Goal: Ask a question

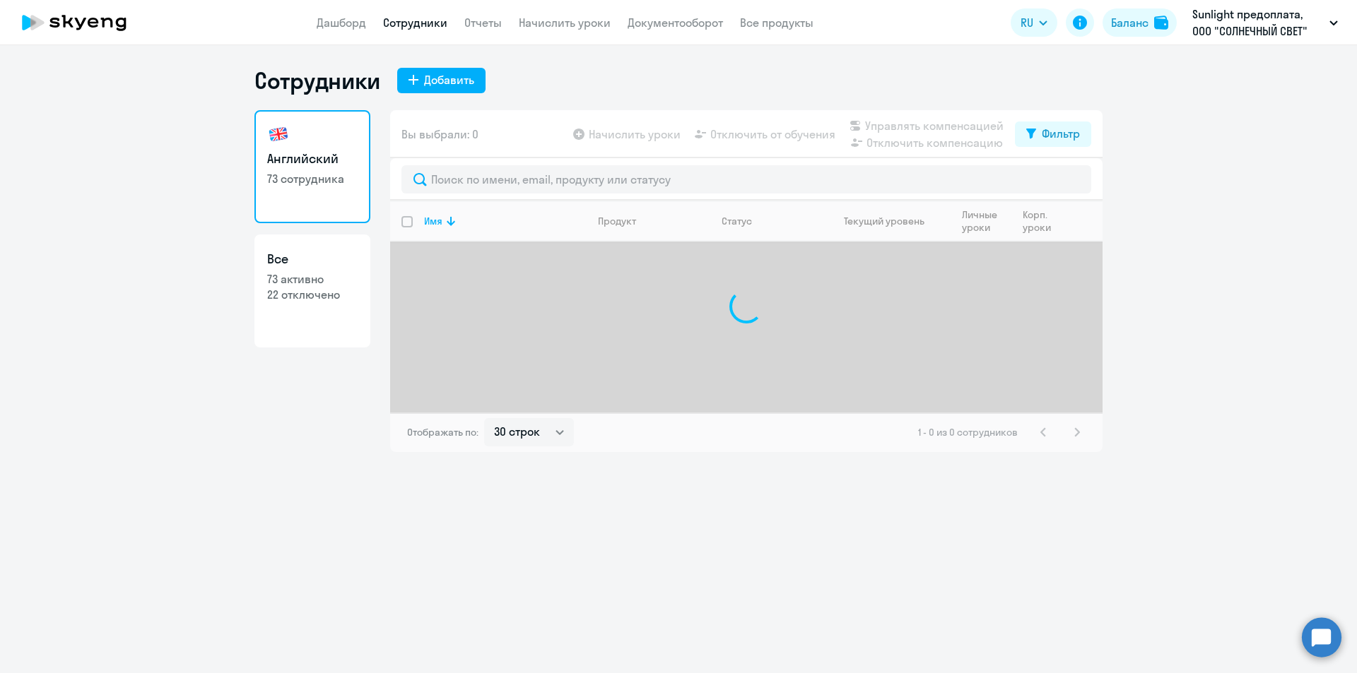
select select "30"
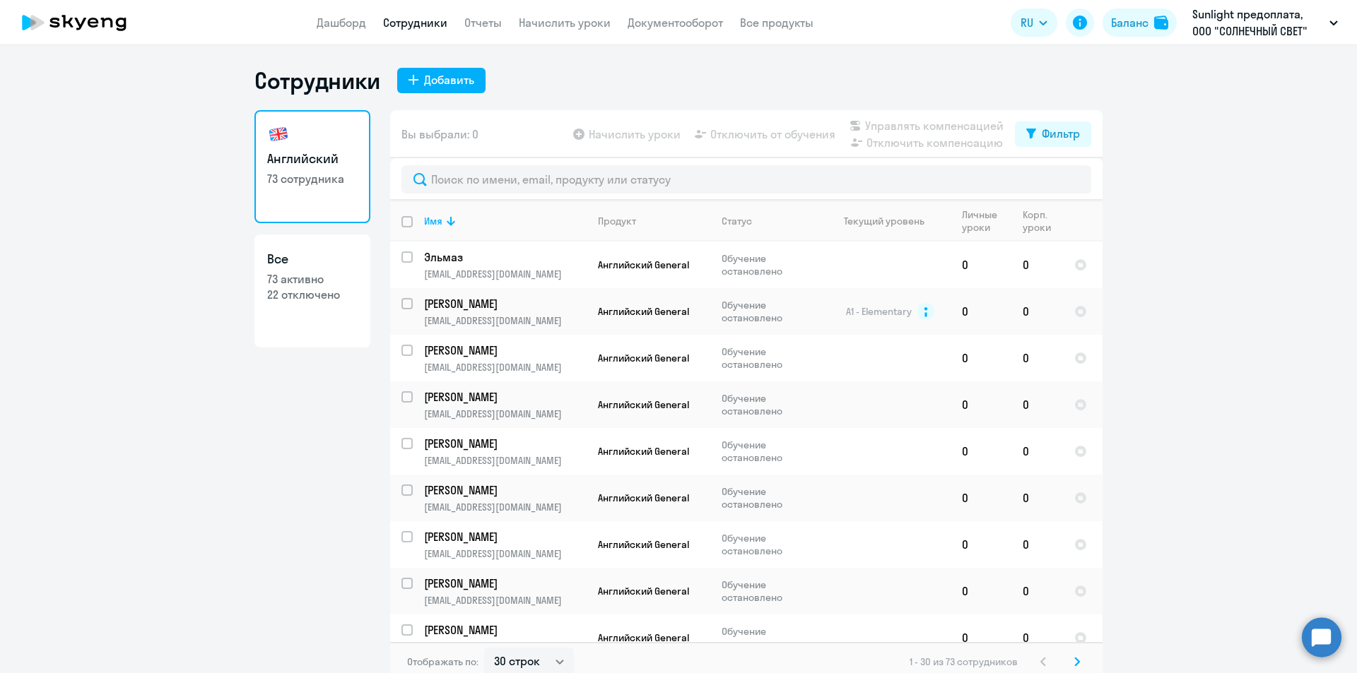
click at [1325, 639] on circle at bounding box center [1322, 638] width 40 height 40
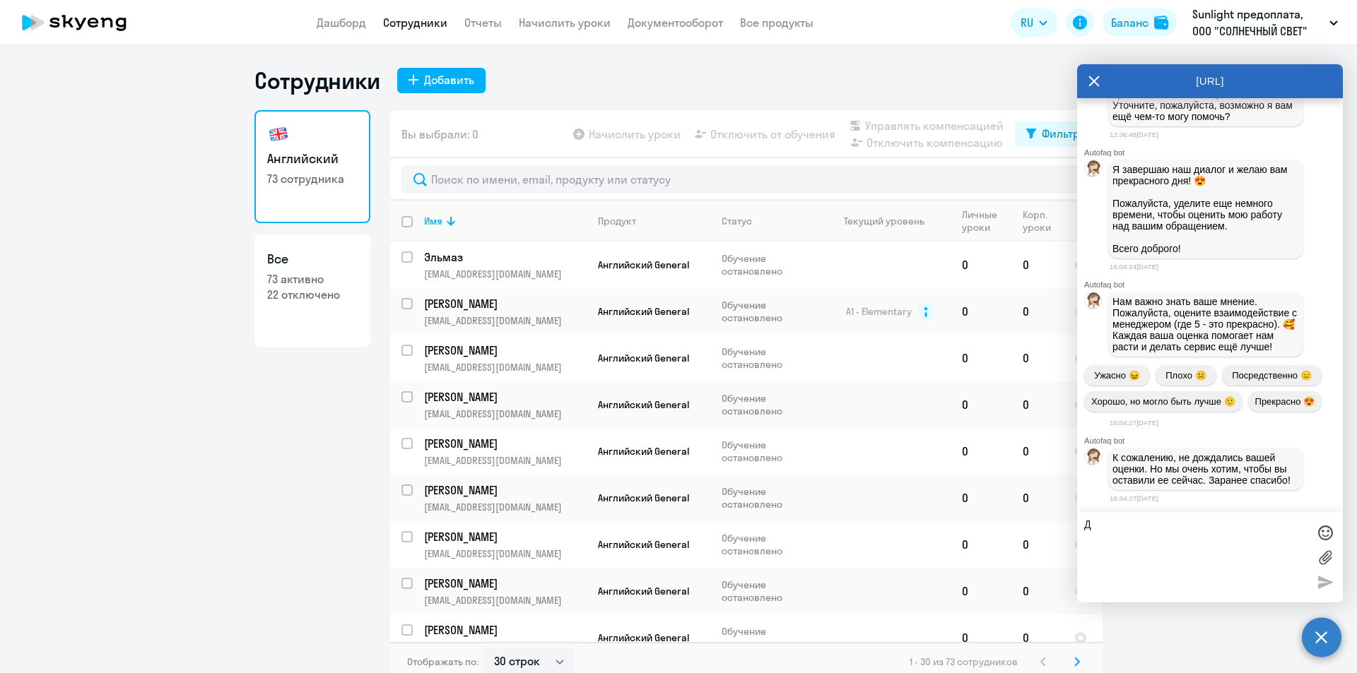
scroll to position [4294, 0]
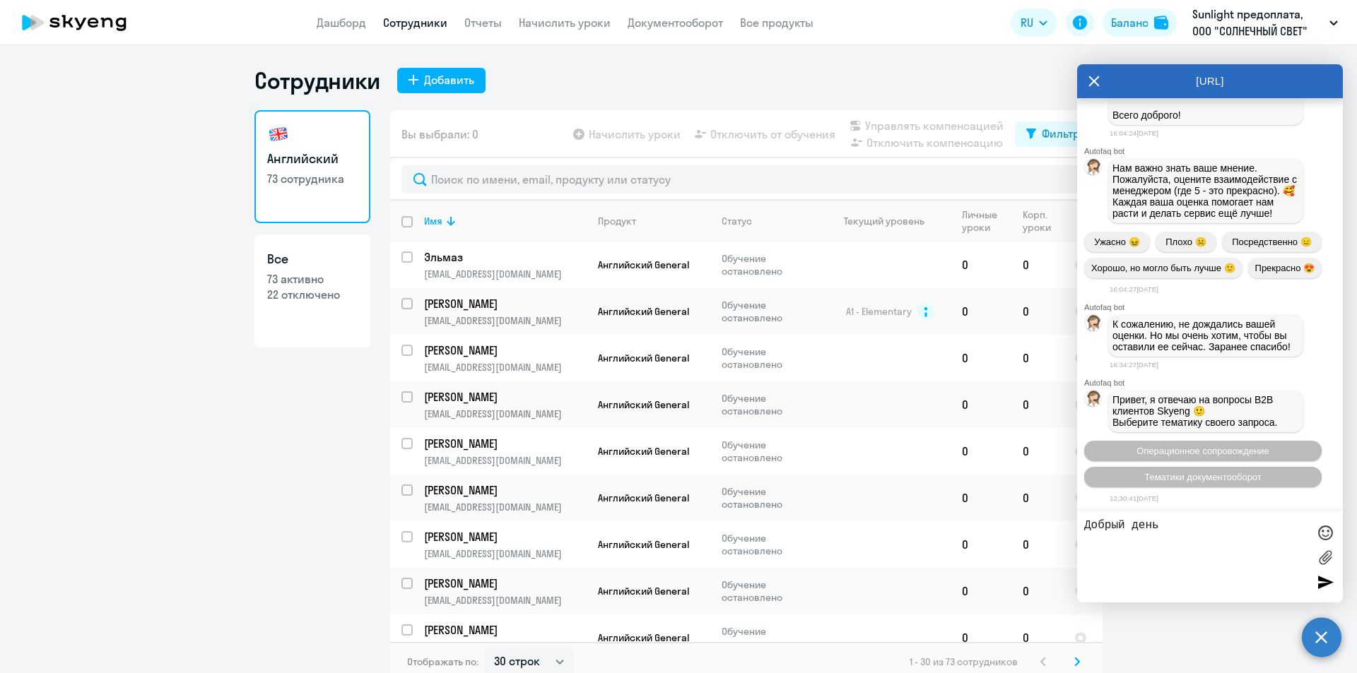
type textarea "Добрый день"
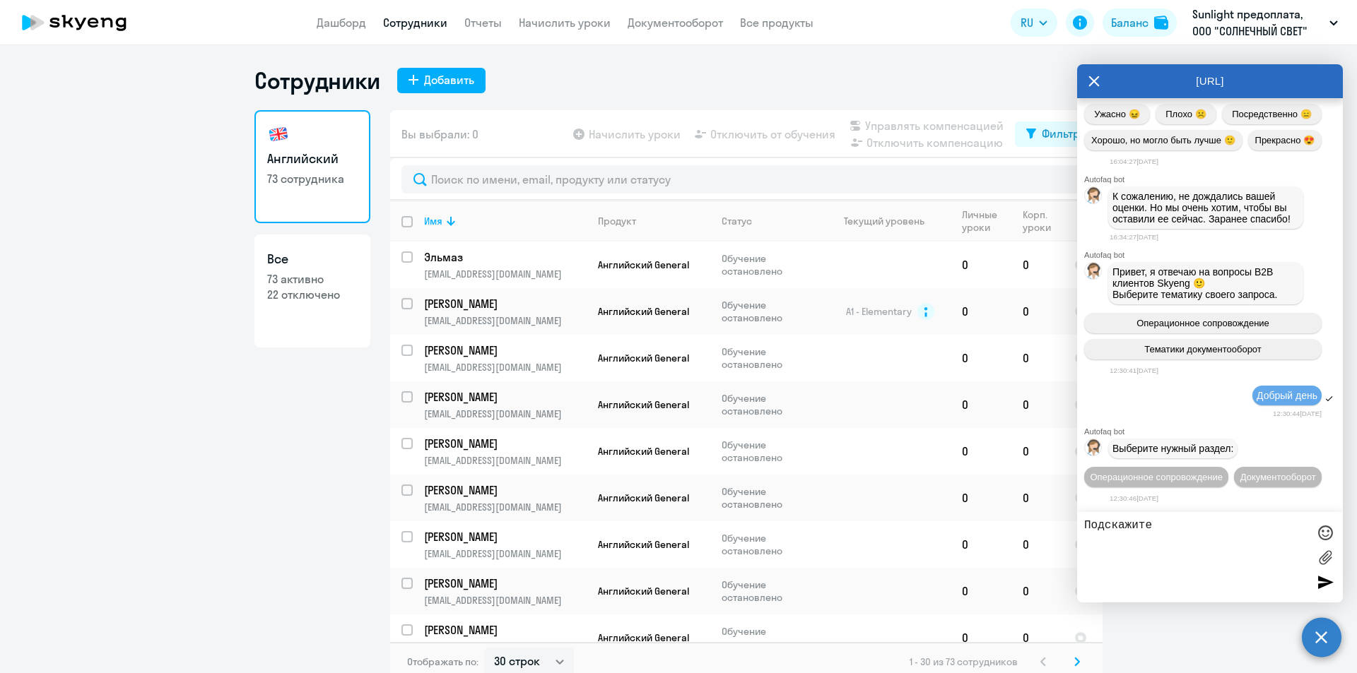
scroll to position [4448, 0]
click at [1153, 558] on textarea "Подскажите [PERSON_NAME] был назначен тест по уровень английског языка" at bounding box center [1195, 557] width 223 height 76
click at [1231, 559] on textarea "Подскажите [PERSON_NAME] был назначен тест по уровень английского языка" at bounding box center [1195, 557] width 223 height 76
type textarea "Подскажите [PERSON_NAME] был назначен тест по уровень английского языка. Сотруд…"
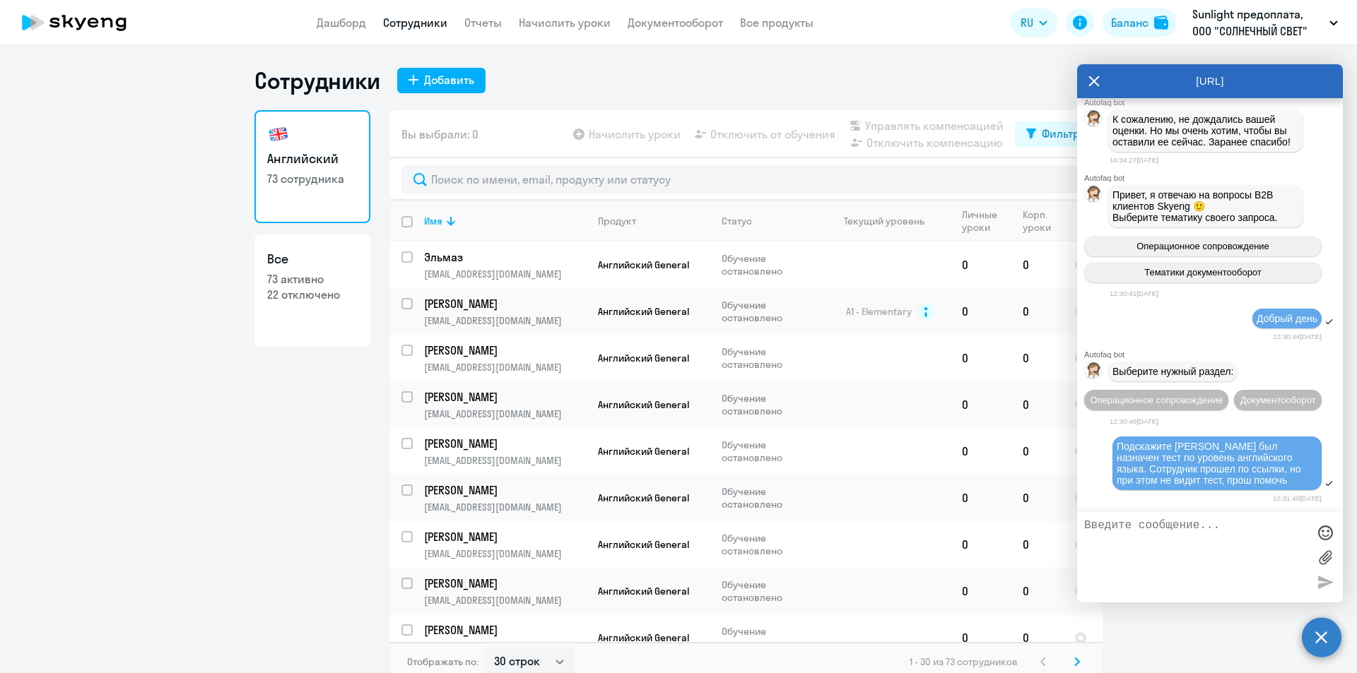
scroll to position [4636, 0]
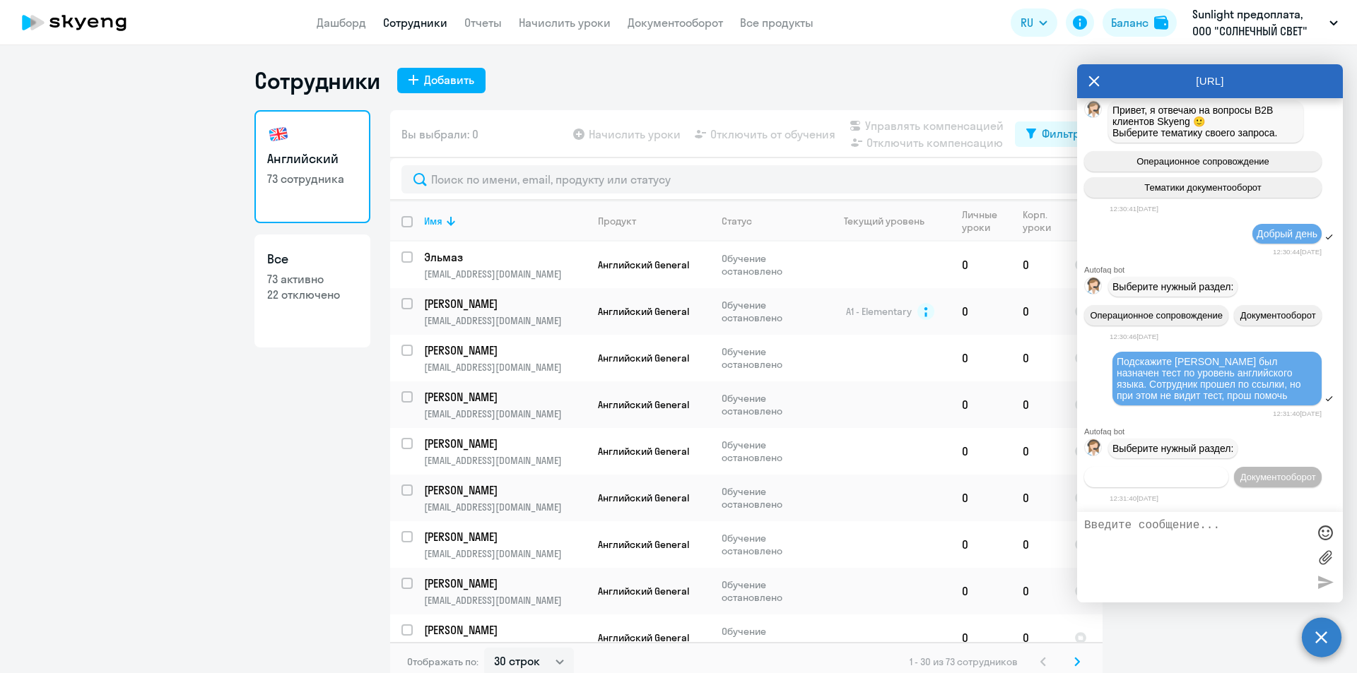
click at [1223, 472] on span "Операционное сопровождение" at bounding box center [1156, 477] width 133 height 11
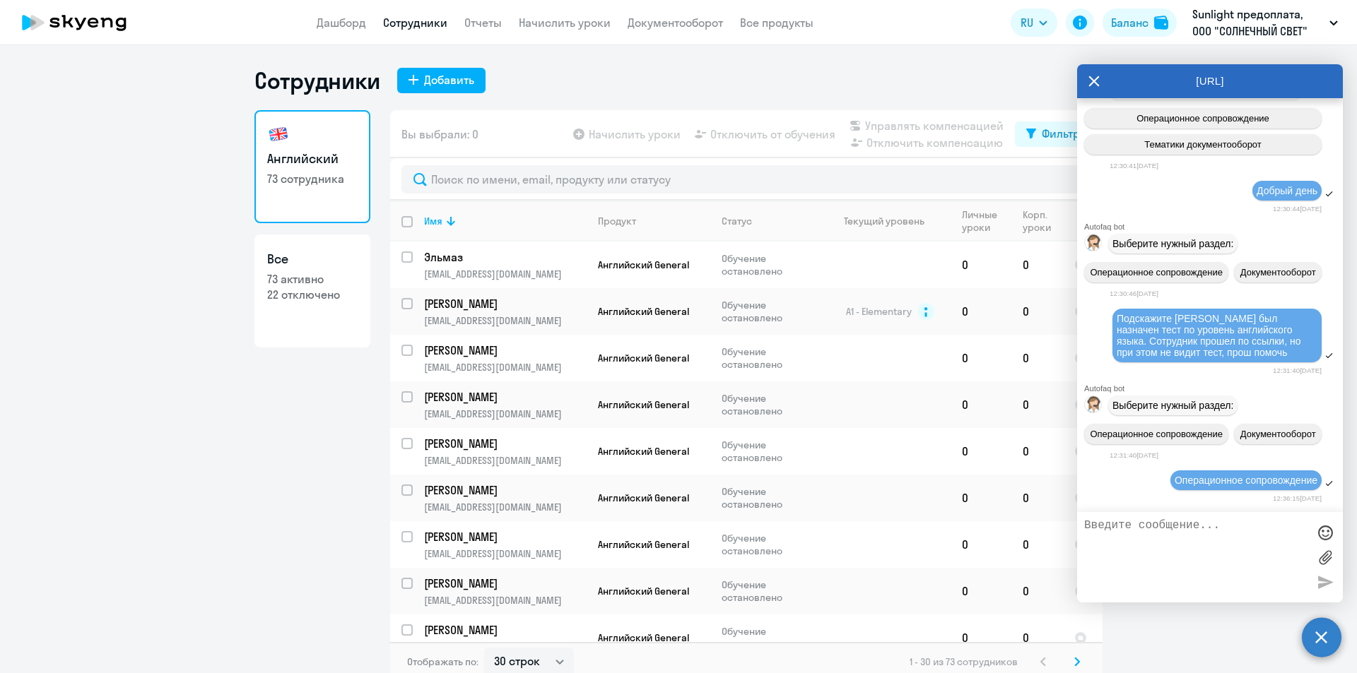
scroll to position [4790, 0]
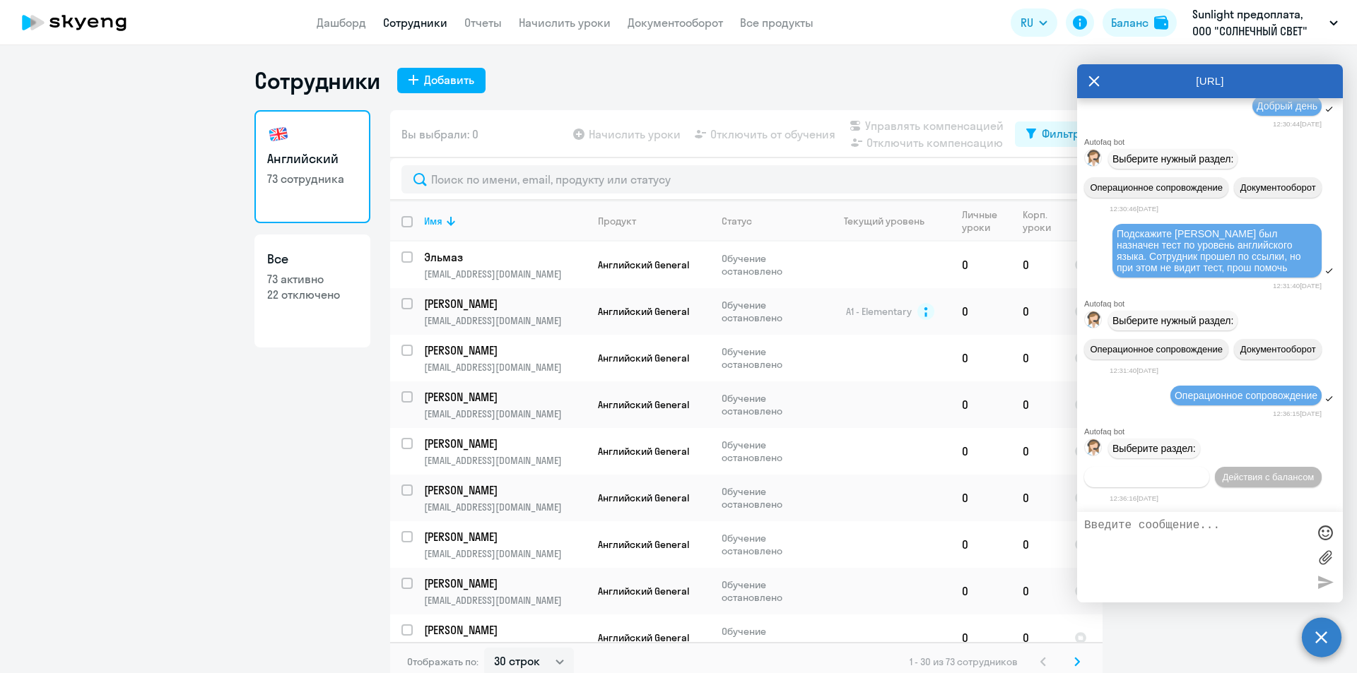
click at [1201, 472] on span "Действия по сотрудникам" at bounding box center [1147, 477] width 110 height 11
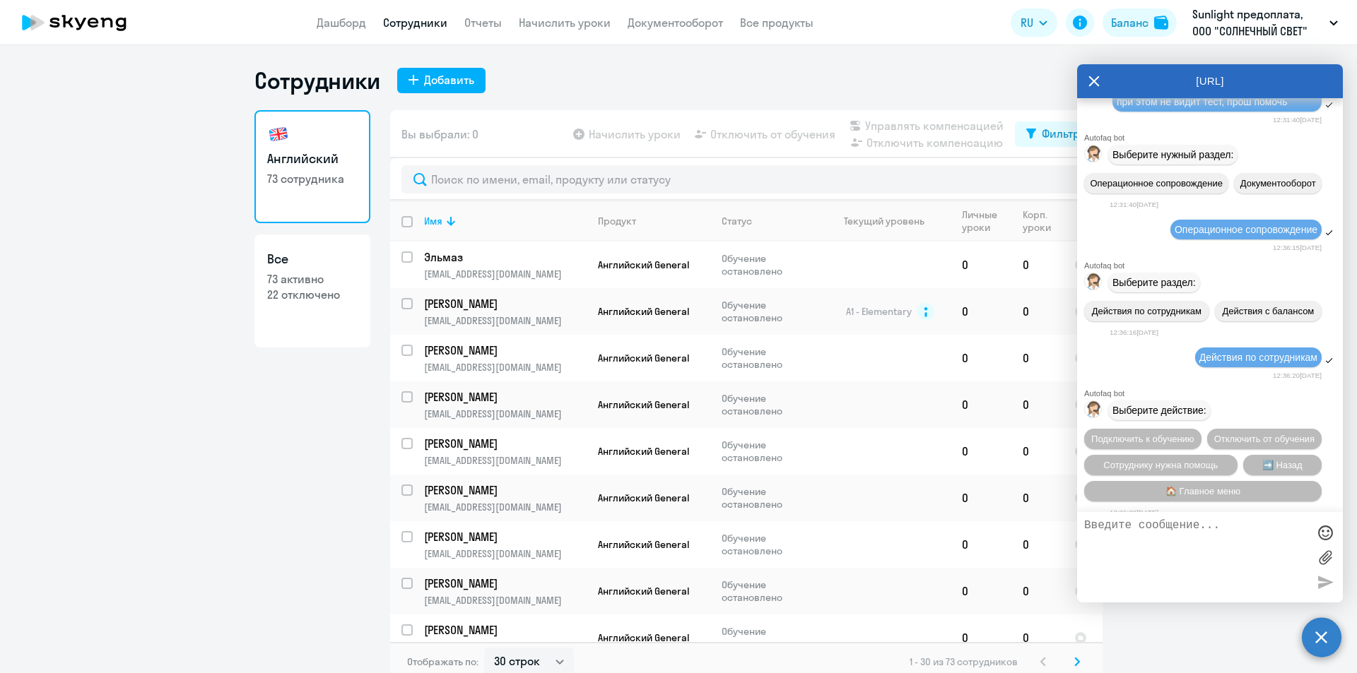
scroll to position [4575, 0]
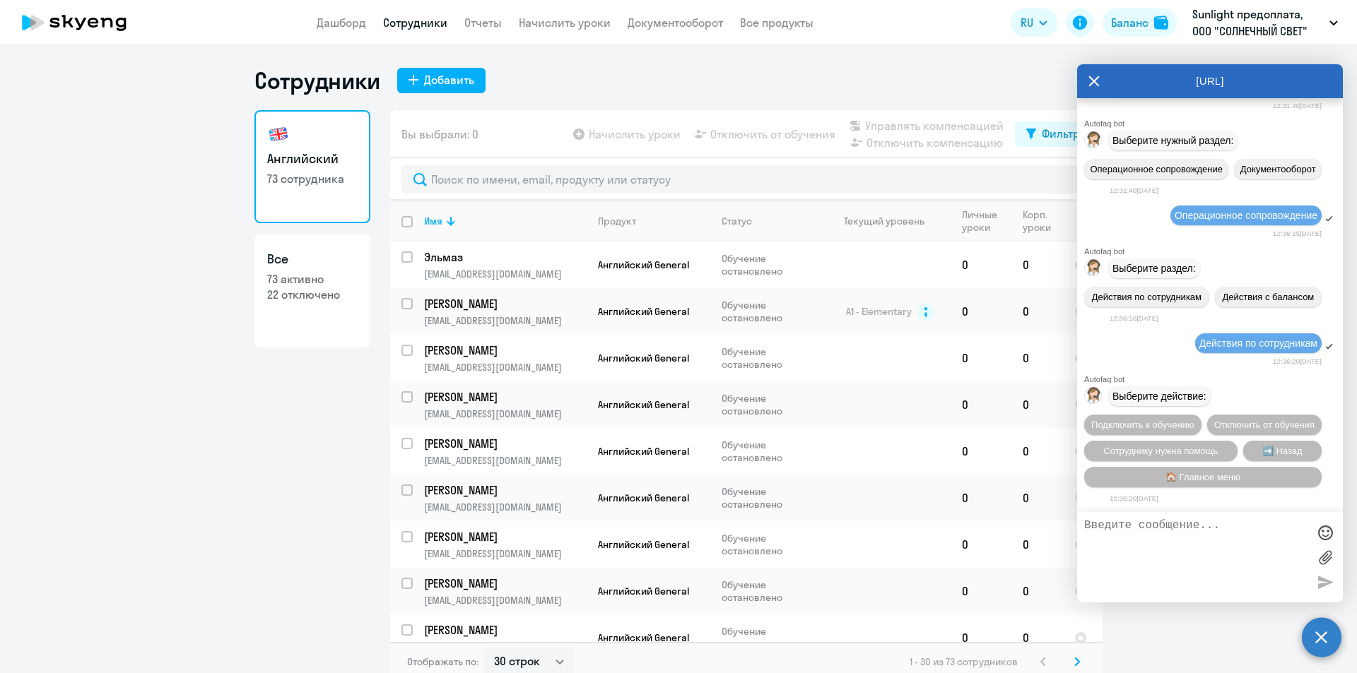
drag, startPoint x: 1114, startPoint y: 393, endPoint x: 1290, endPoint y: 436, distance: 181.2
click at [1290, 98] on div "Подскажите [PERSON_NAME] был назначен тест по уровень английского языка. Сотруд…" at bounding box center [1216, 71] width 209 height 54
copy span "Подскажите [PERSON_NAME] был назначен тест по уровень английского языка. Сотруд…"
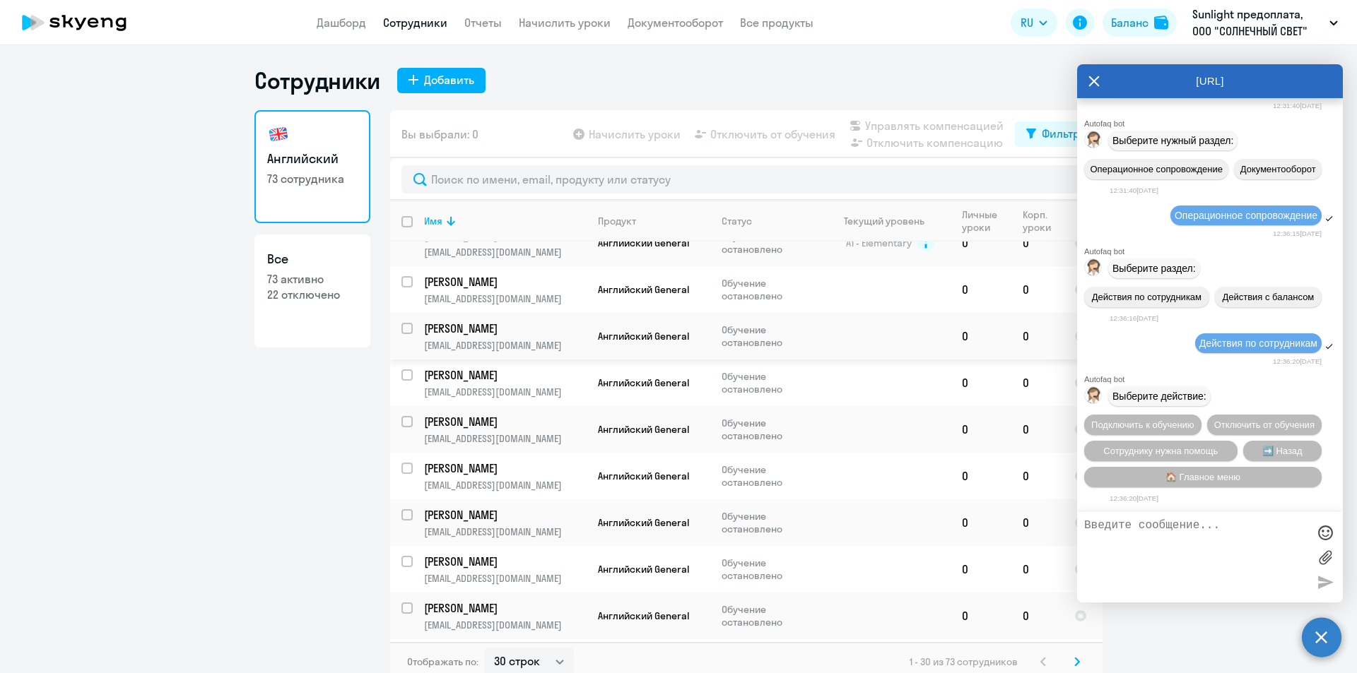
scroll to position [141, 0]
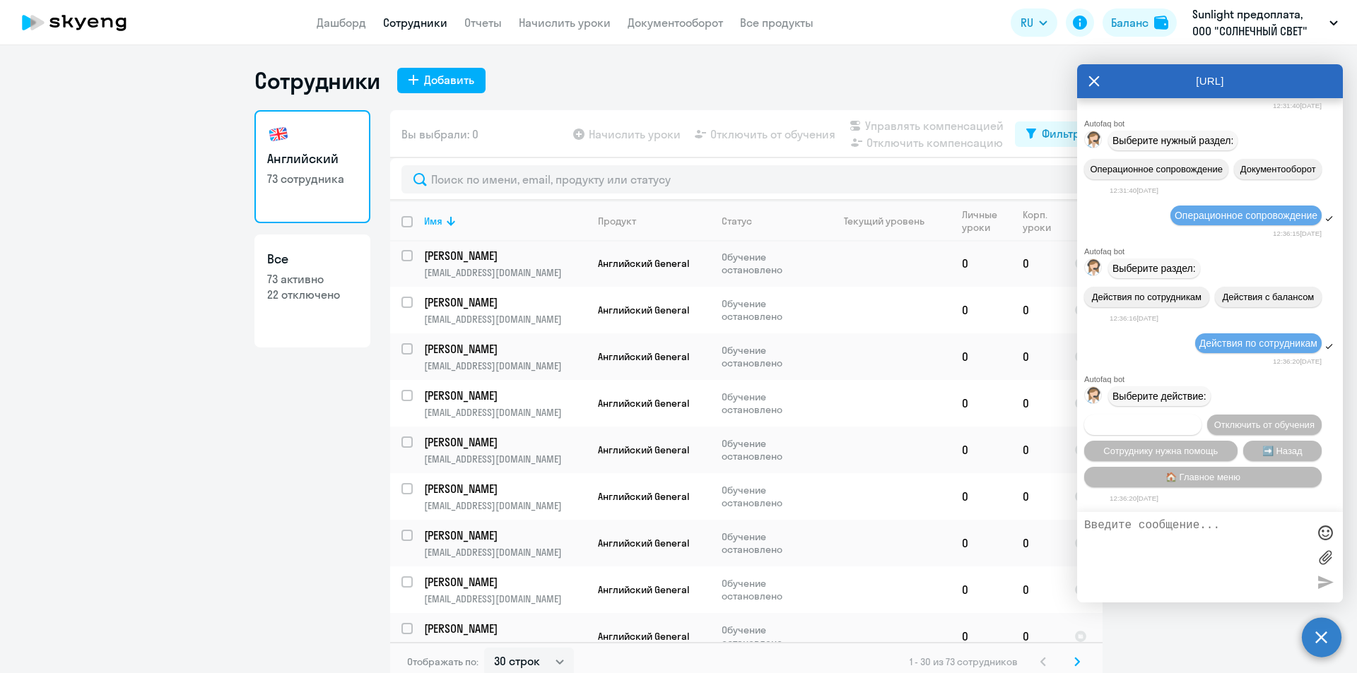
click at [1194, 420] on span "Подключить к обучению" at bounding box center [1142, 425] width 103 height 11
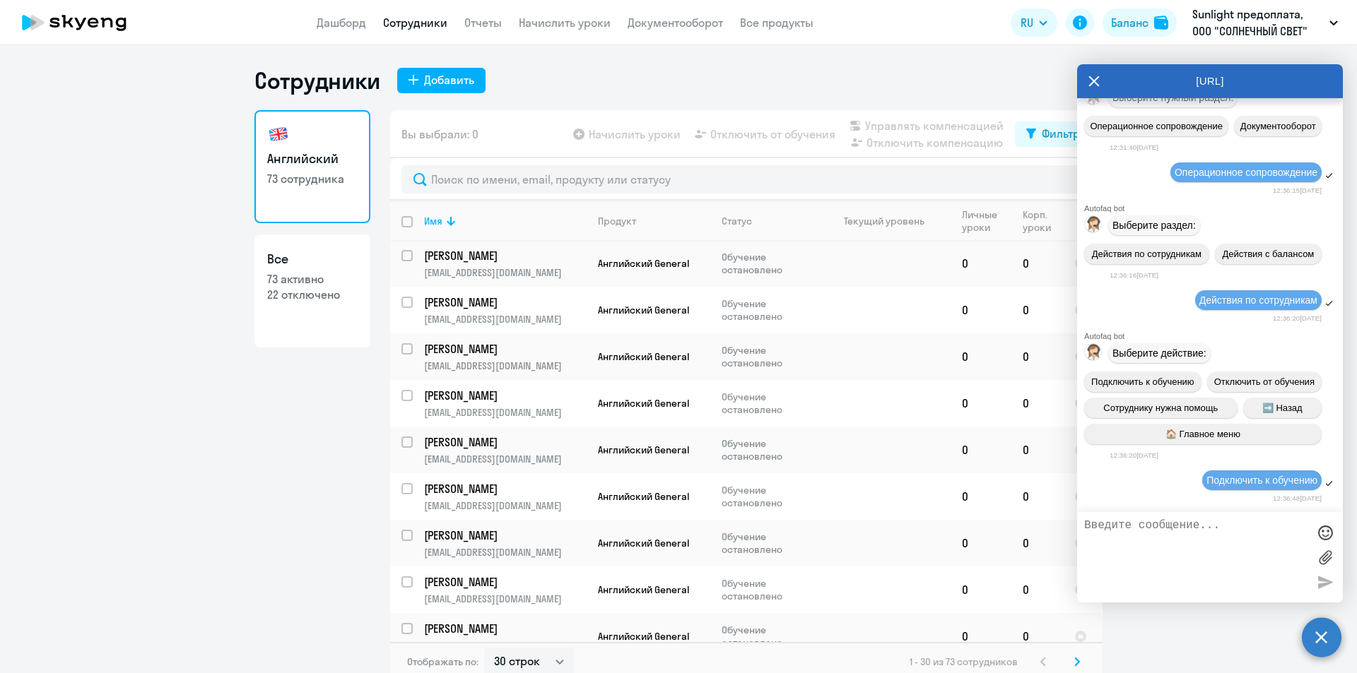
scroll to position [5181, 0]
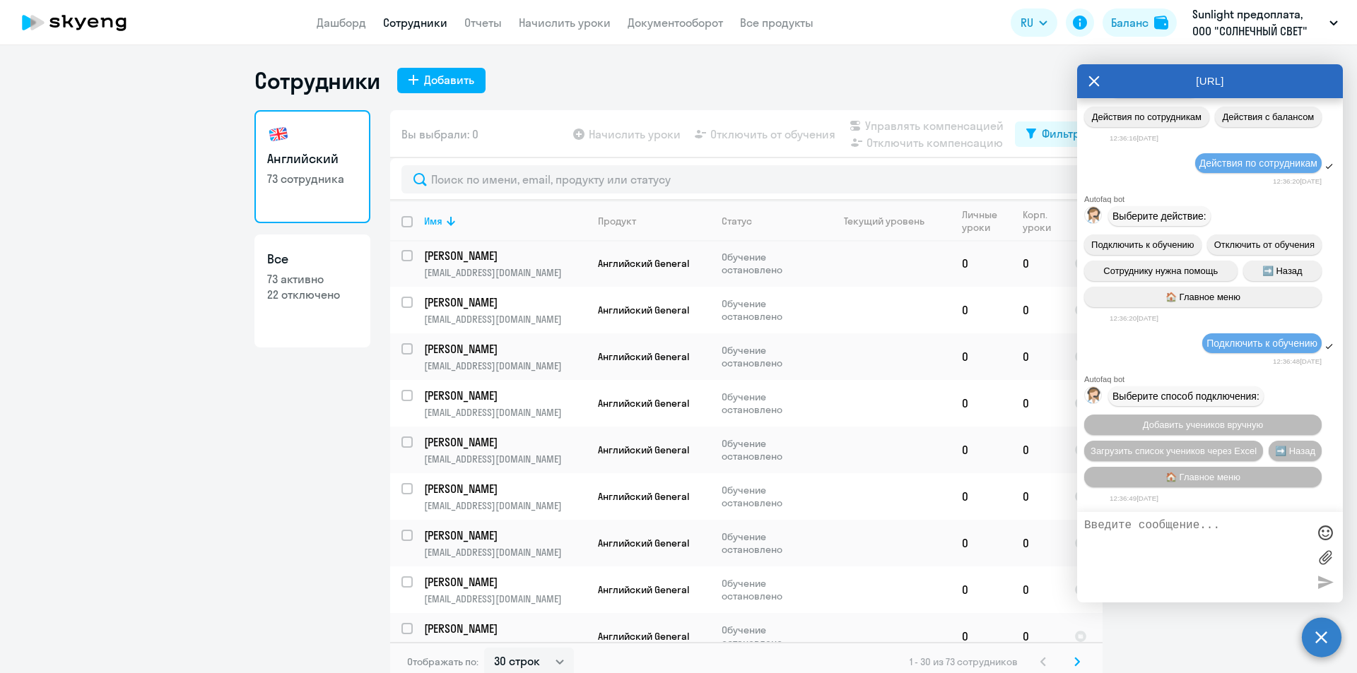
click at [1206, 410] on div "Добавить учеников вручную Загрузить список учеников через Excel ➡️ Назад 🏠 Глав…" at bounding box center [1210, 451] width 266 height 84
click at [1275, 457] on span "➡️ Назад" at bounding box center [1295, 451] width 40 height 11
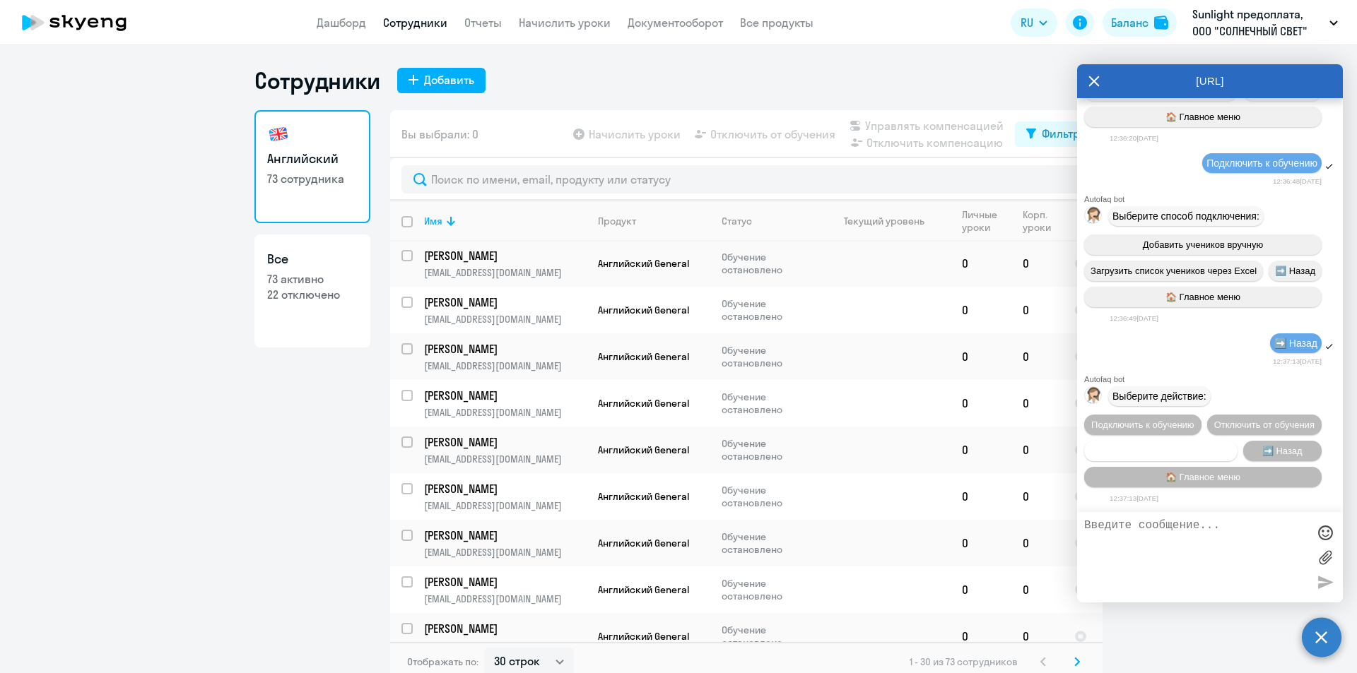
scroll to position [5392, 0]
click at [1160, 453] on span "Сотруднику нужна помощь" at bounding box center [1160, 451] width 114 height 11
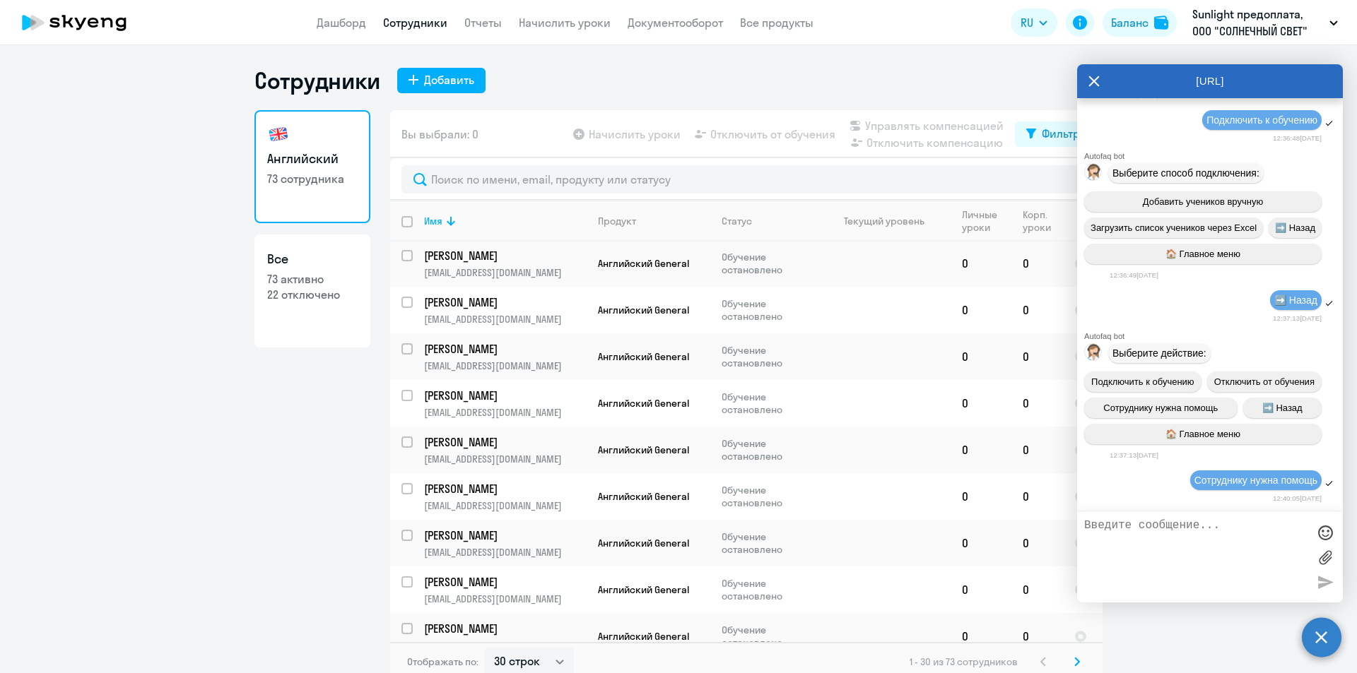
scroll to position [5881, 0]
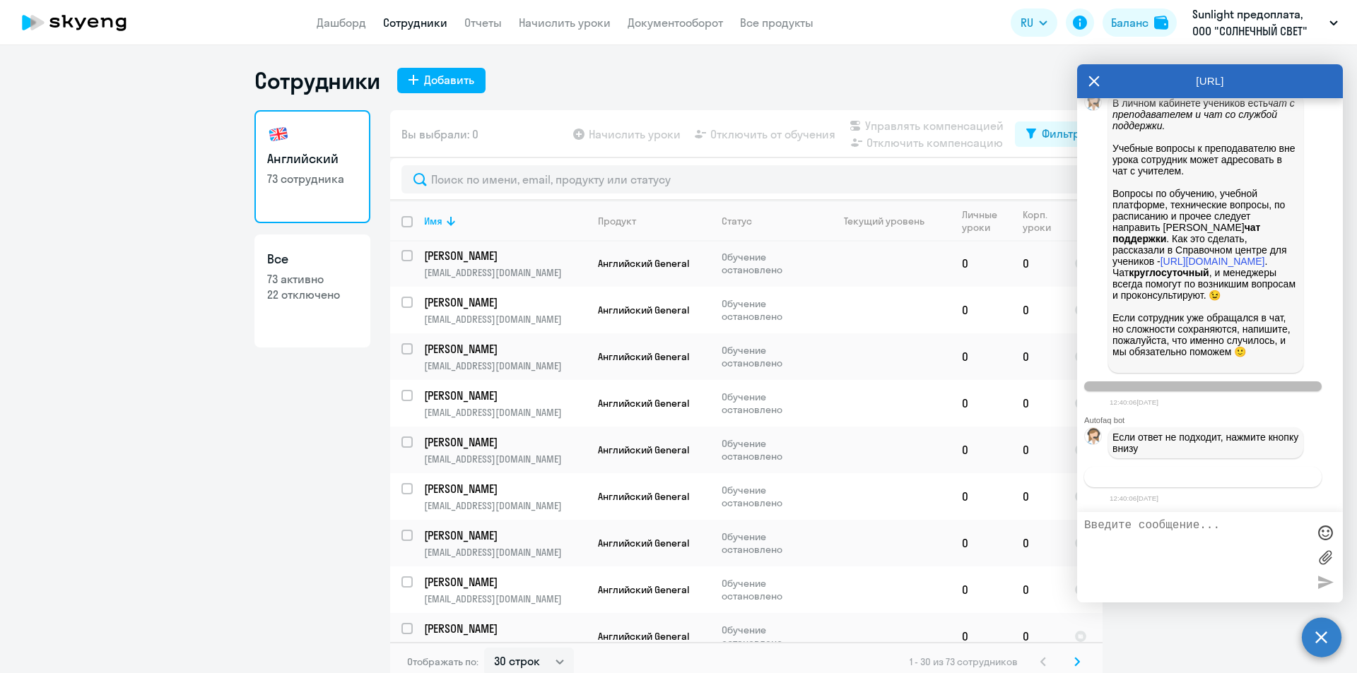
drag, startPoint x: 1195, startPoint y: 478, endPoint x: 1097, endPoint y: 527, distance: 109.4
click at [1194, 479] on span "Связаться с менеджером" at bounding box center [1202, 477] width 108 height 11
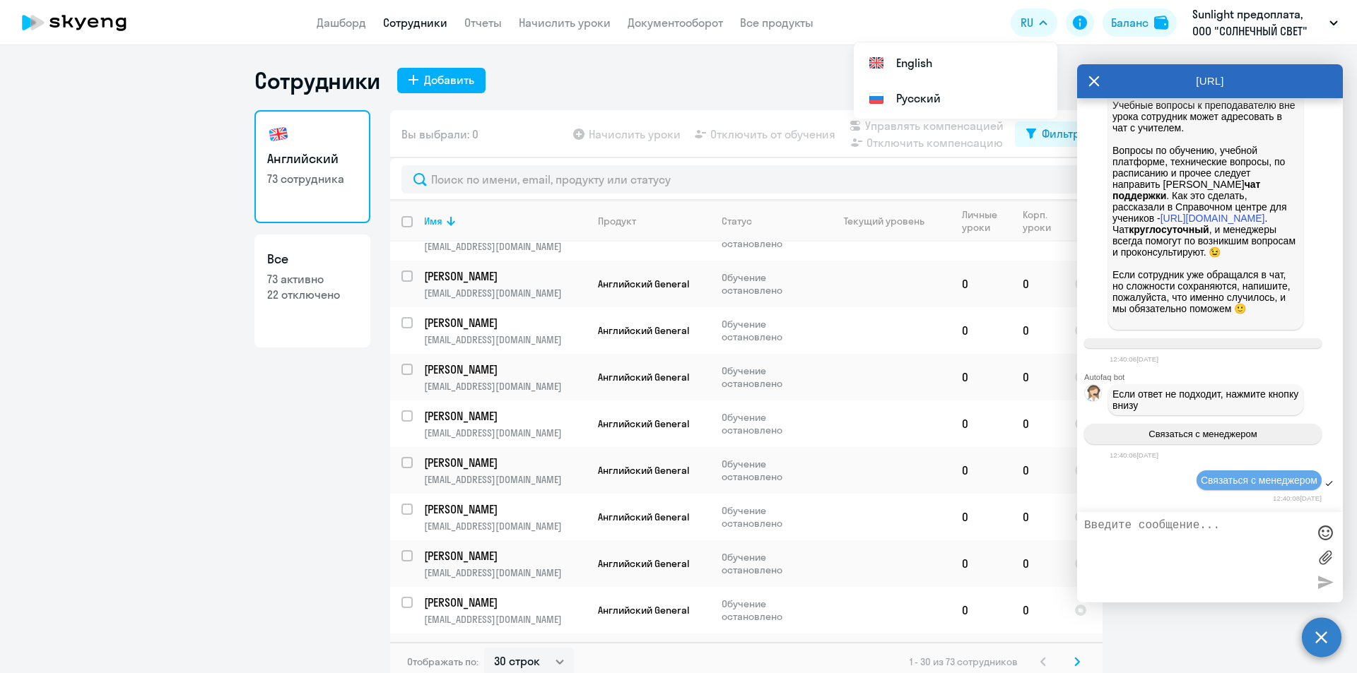
scroll to position [565, 0]
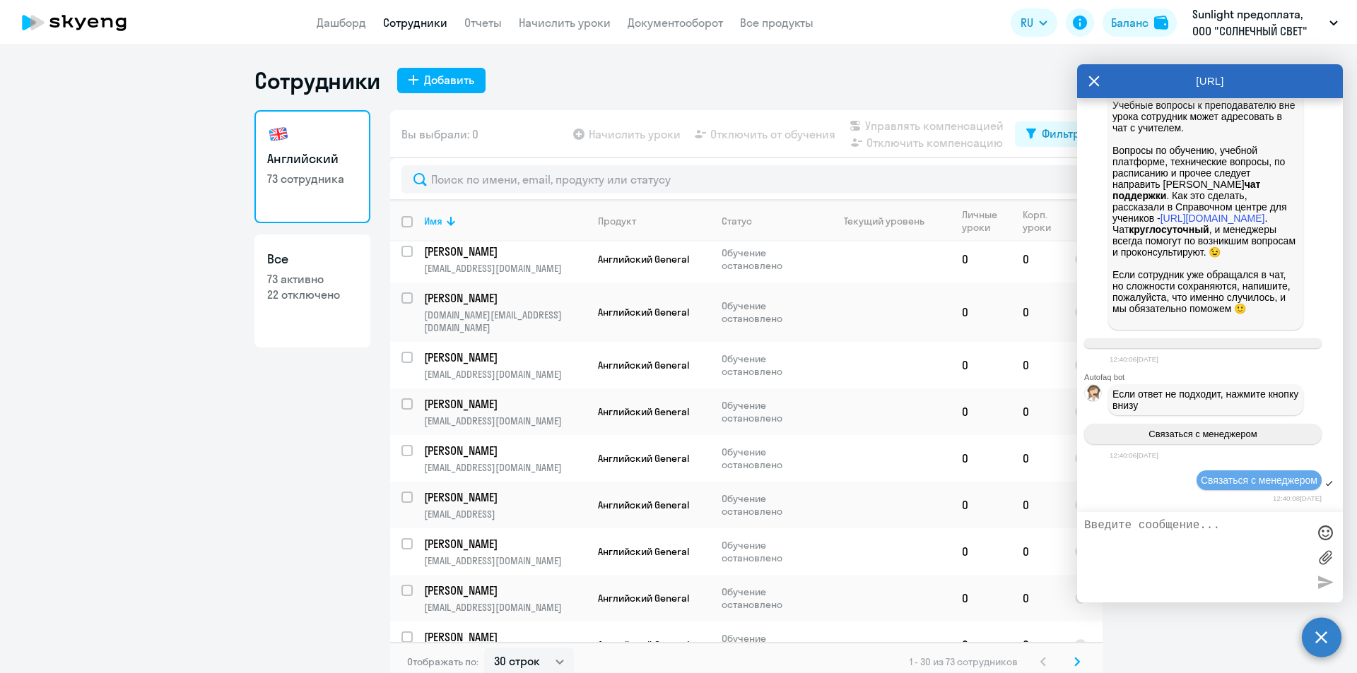
click at [1221, 541] on textarea at bounding box center [1195, 557] width 223 height 76
paste textarea "Подскажите [PERSON_NAME] был назначен тест по уровень английского языка. Сотруд…"
type textarea "Подскажите [PERSON_NAME] был назначен тест по уровень английского языка. Сотруд…"
